Goal: Transaction & Acquisition: Download file/media

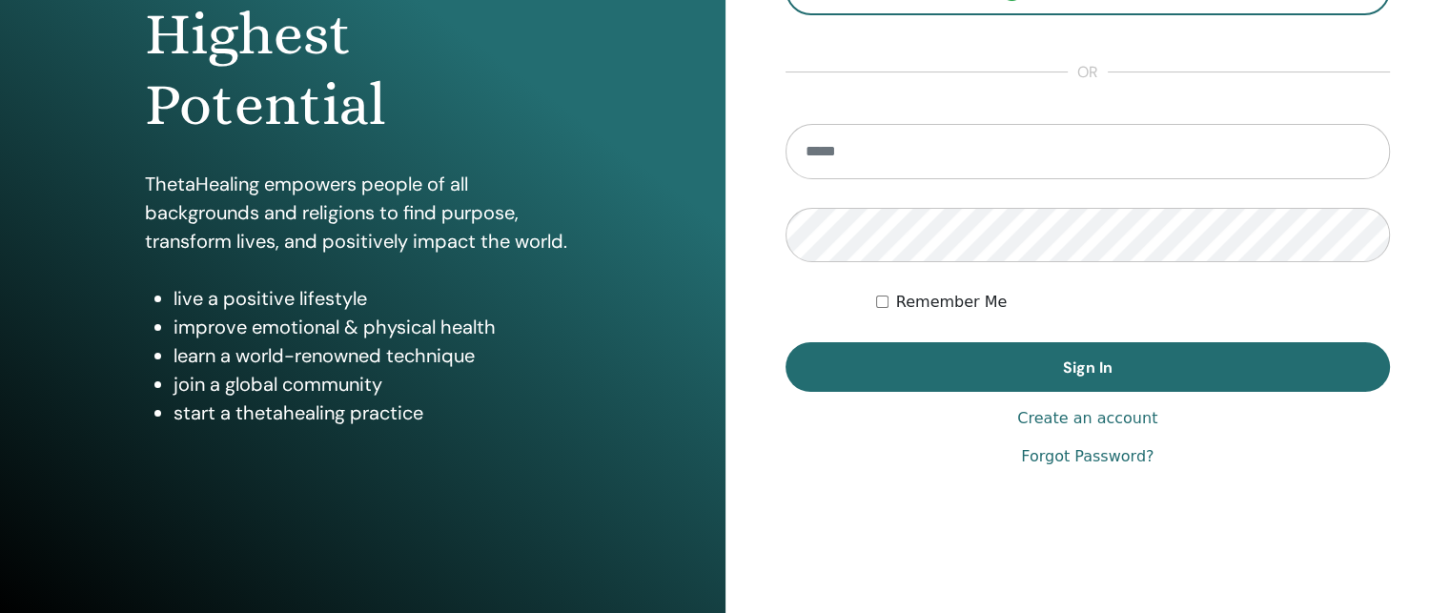
scroll to position [286, 0]
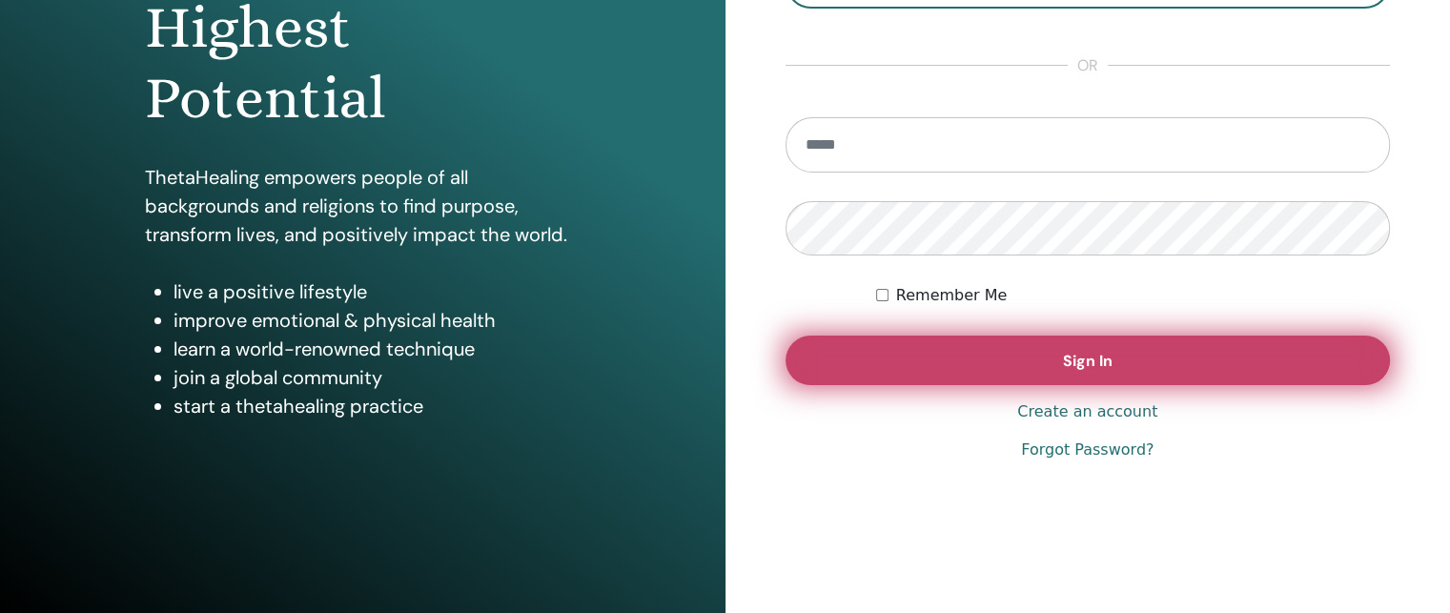
type input "**********"
click at [1074, 365] on span "Sign In" at bounding box center [1088, 361] width 50 height 20
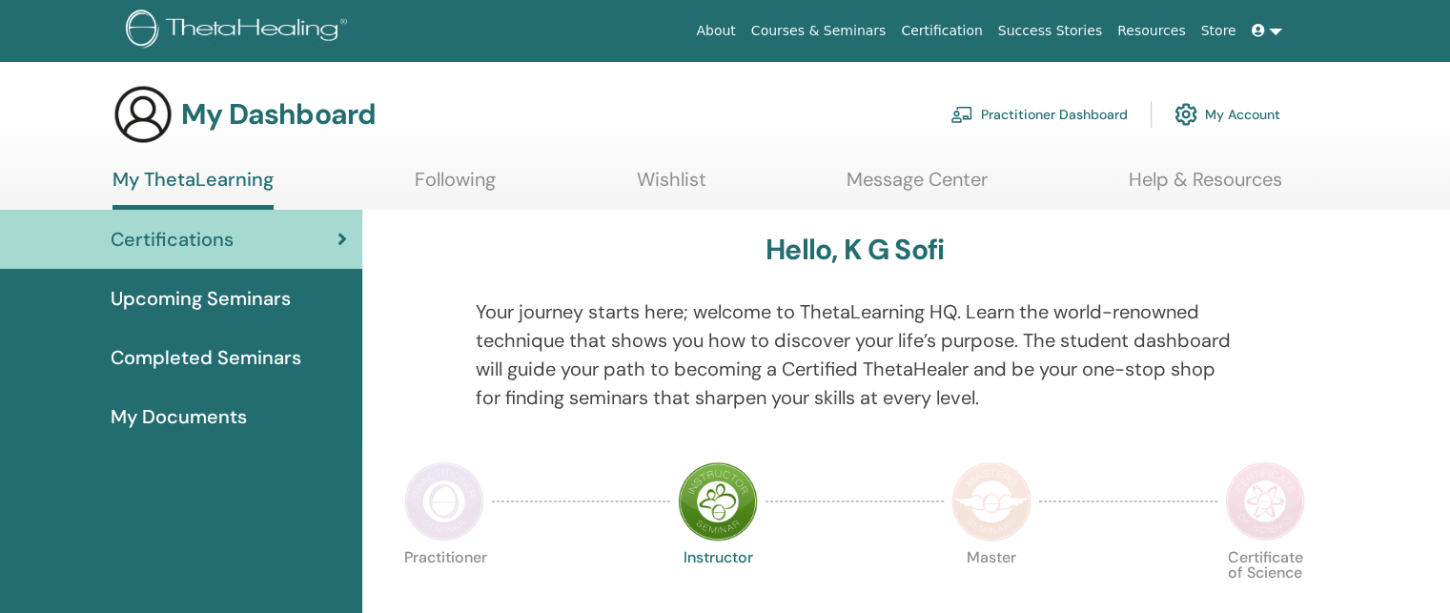
click at [206, 360] on span "Completed Seminars" at bounding box center [206, 357] width 191 height 29
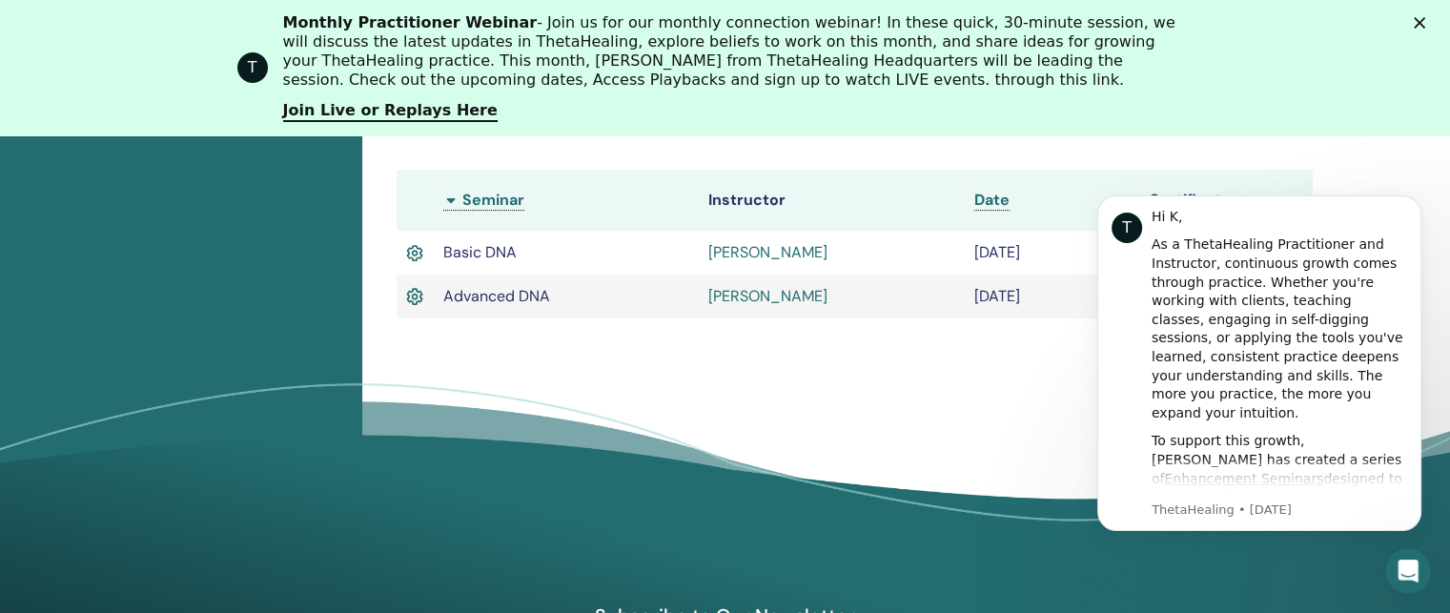
scroll to position [622, 0]
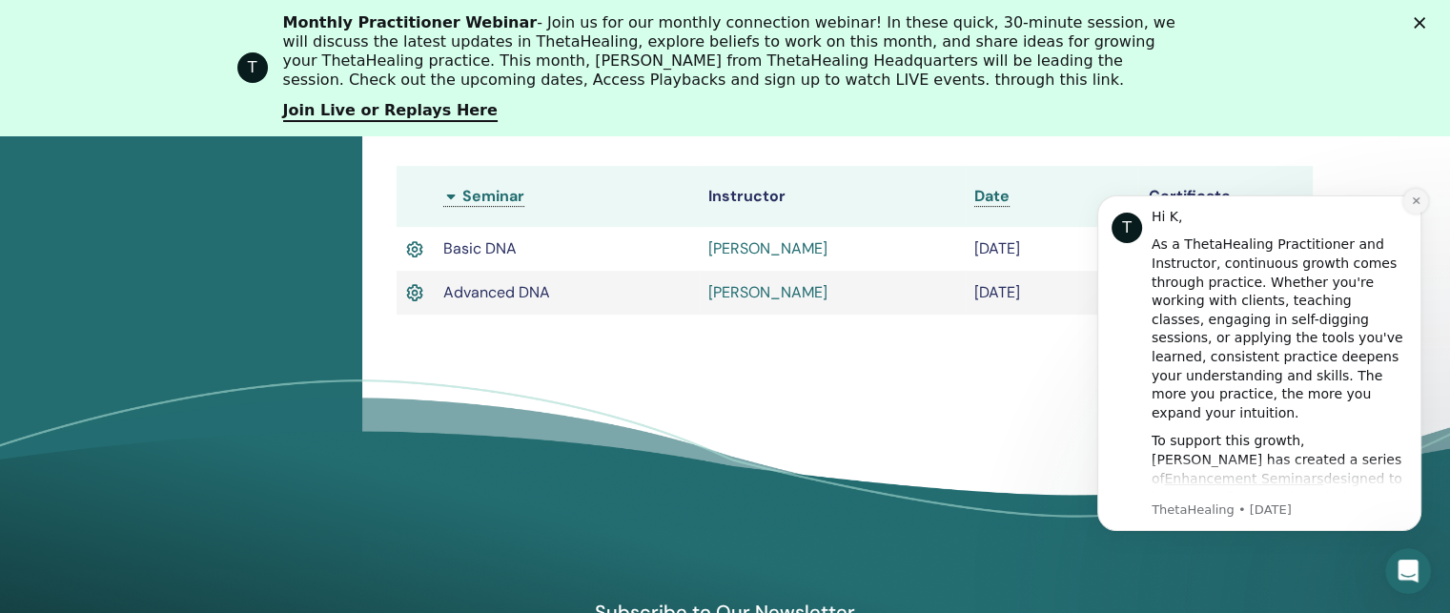
click at [1412, 196] on icon "Dismiss notification" at bounding box center [1416, 200] width 10 height 10
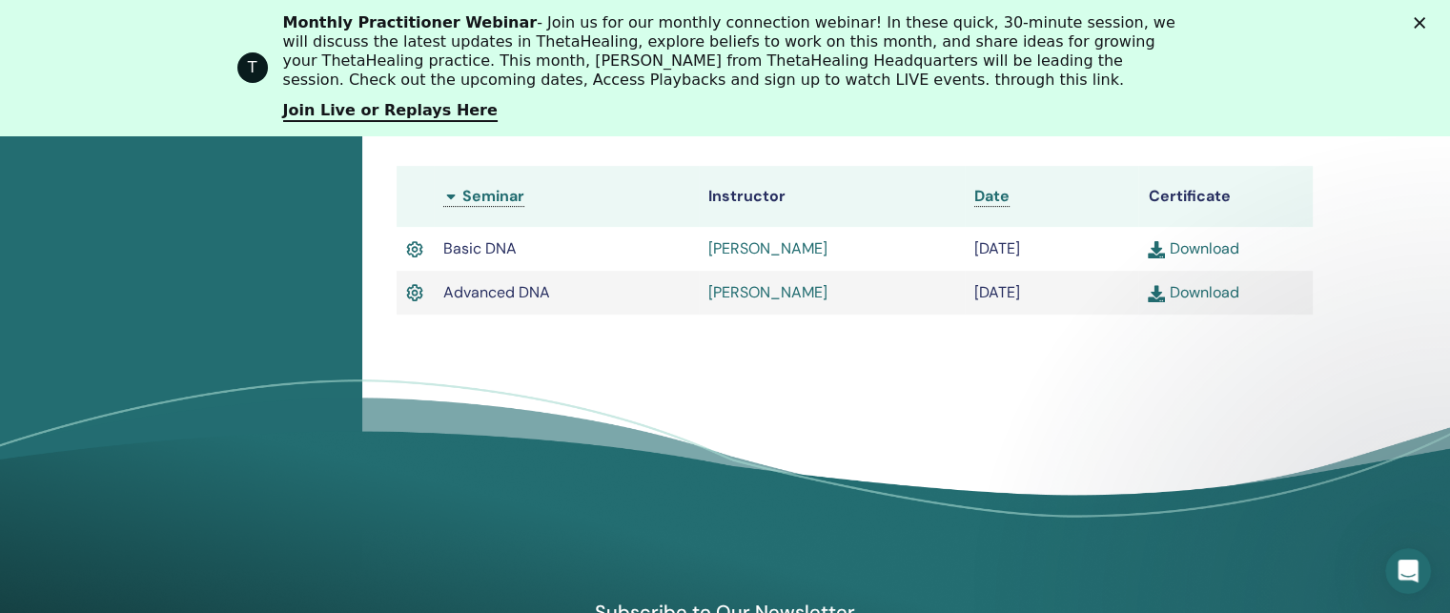
click at [1224, 296] on link "Download" at bounding box center [1193, 292] width 91 height 20
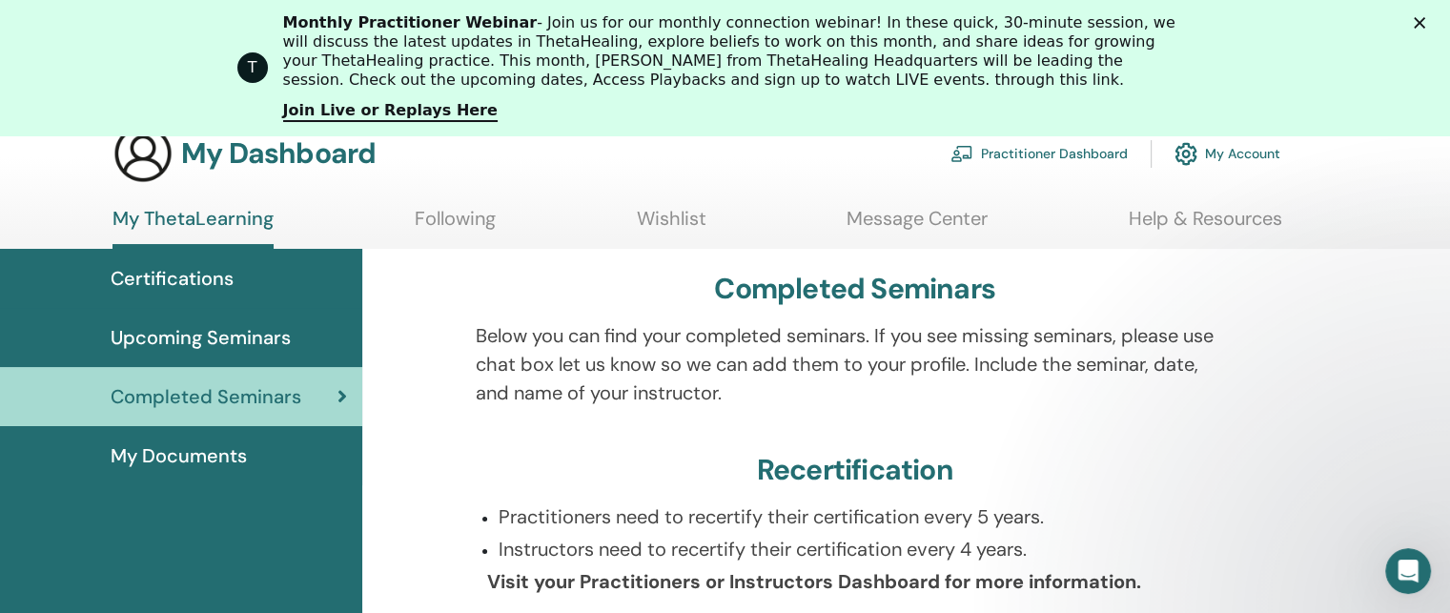
scroll to position [145, 0]
click at [184, 324] on span "Upcoming Seminars" at bounding box center [201, 338] width 180 height 29
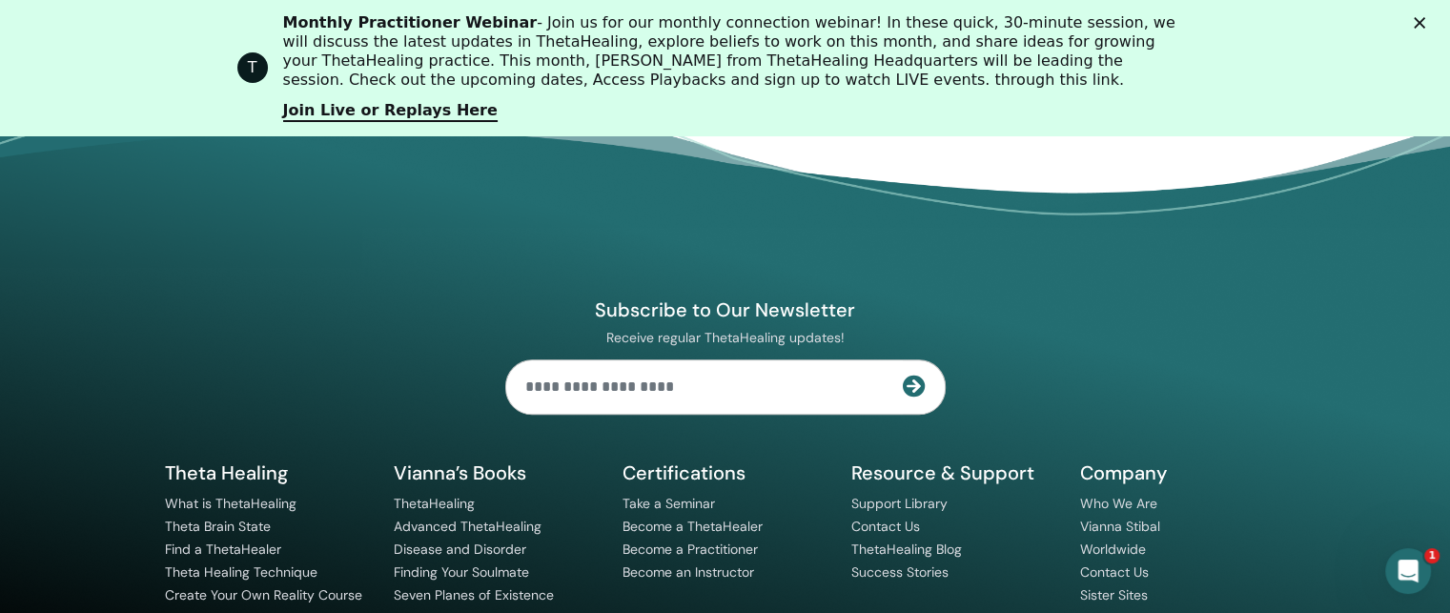
scroll to position [1956, 0]
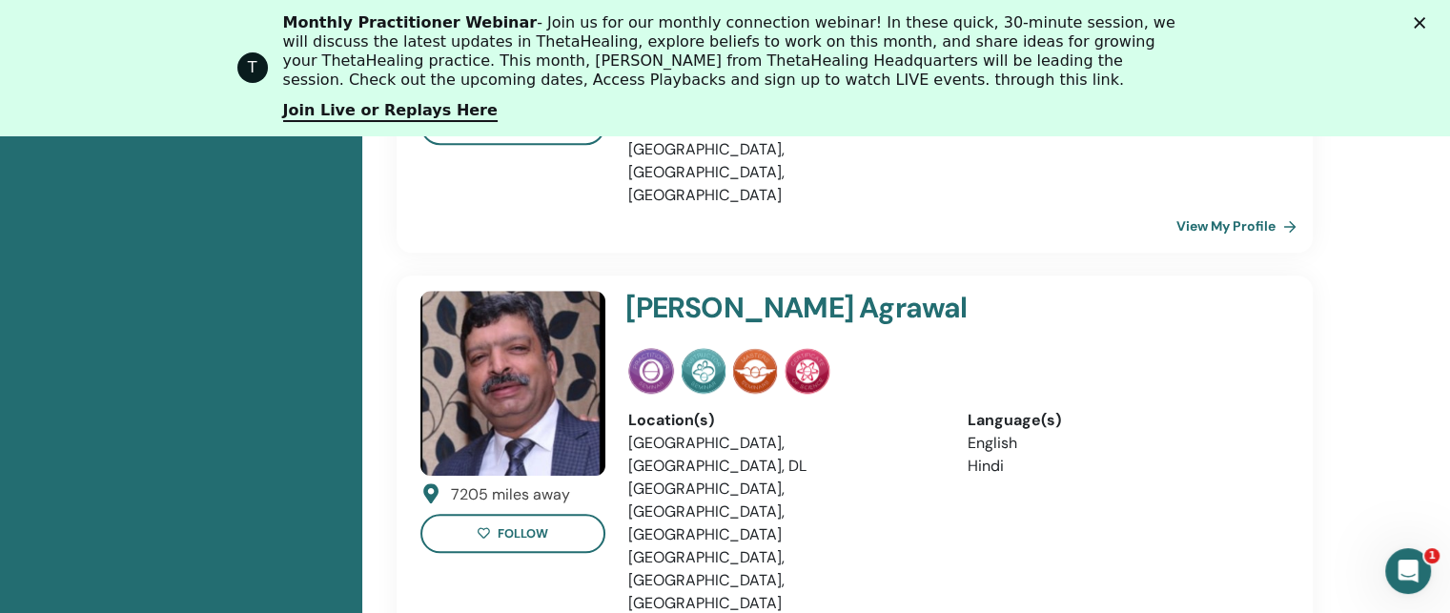
scroll to position [1861, 0]
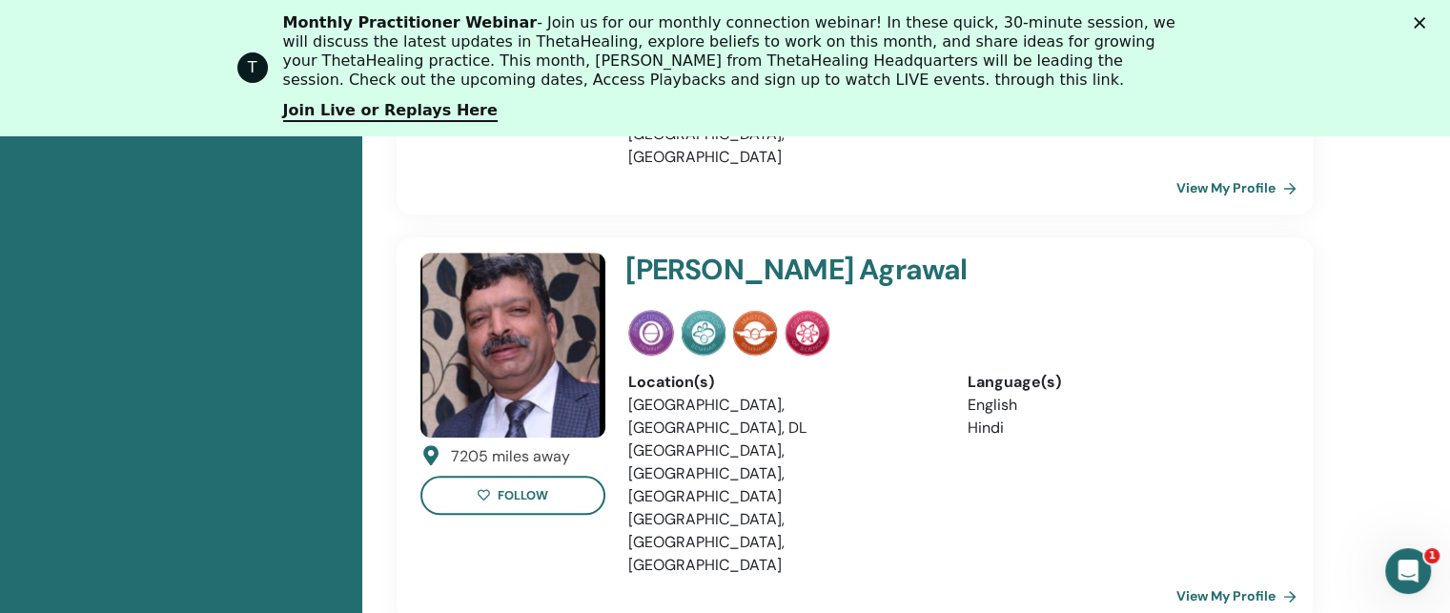
click at [1232, 577] on link "View My Profile" at bounding box center [1241, 596] width 128 height 38
